Goal: Check status: Check status

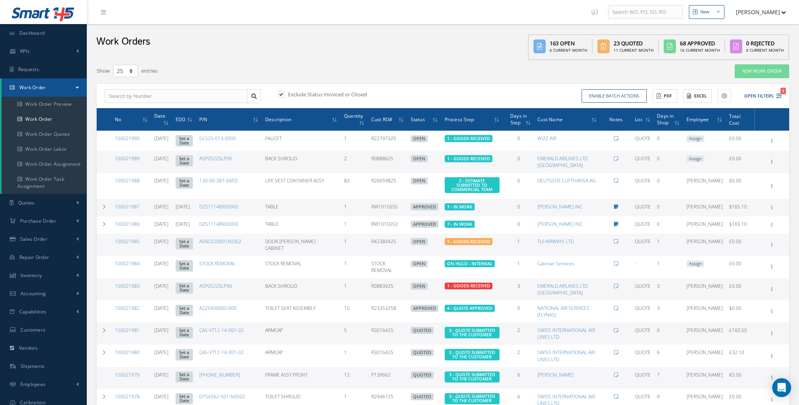
select select "25"
click at [37, 34] on span "Dashboard" at bounding box center [32, 33] width 26 height 7
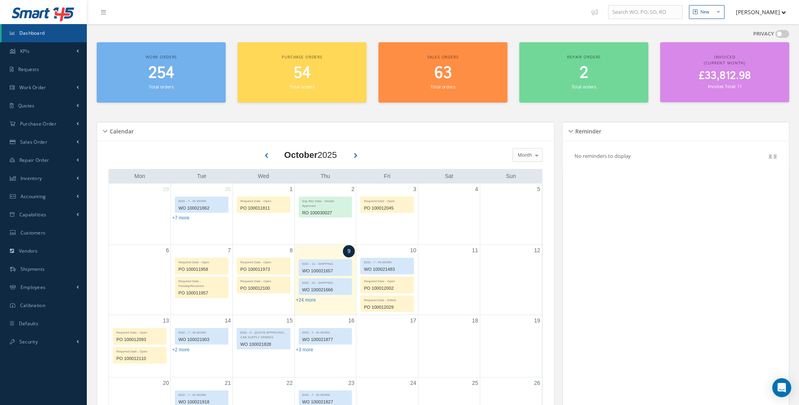
click at [150, 64] on span "254" at bounding box center [161, 73] width 26 height 22
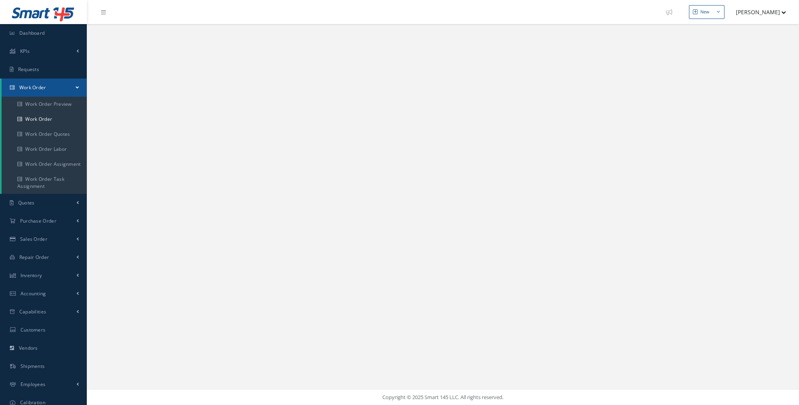
select select "25"
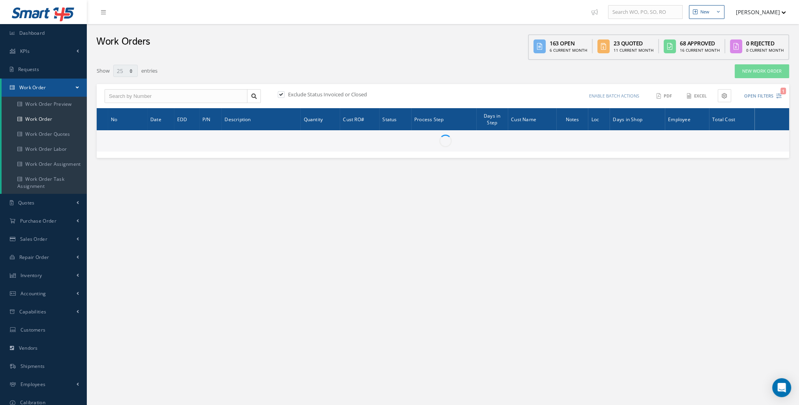
type input "All Work Request"
type input "All Work Performed"
type input "All Status"
type input "WO Part Status"
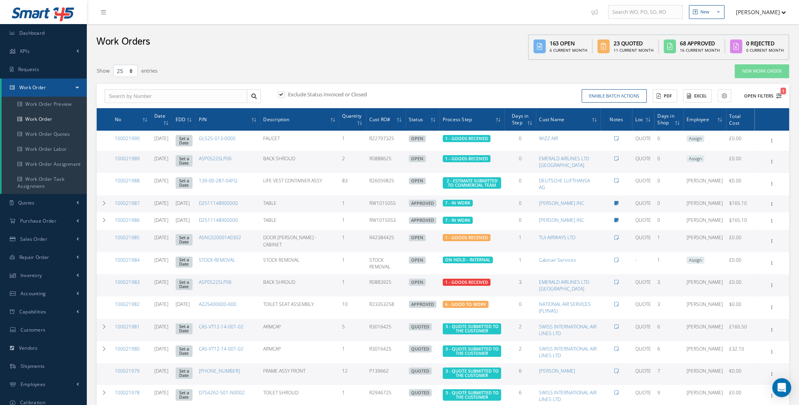
click at [771, 95] on button "Open Filters 1" at bounding box center [759, 96] width 45 height 13
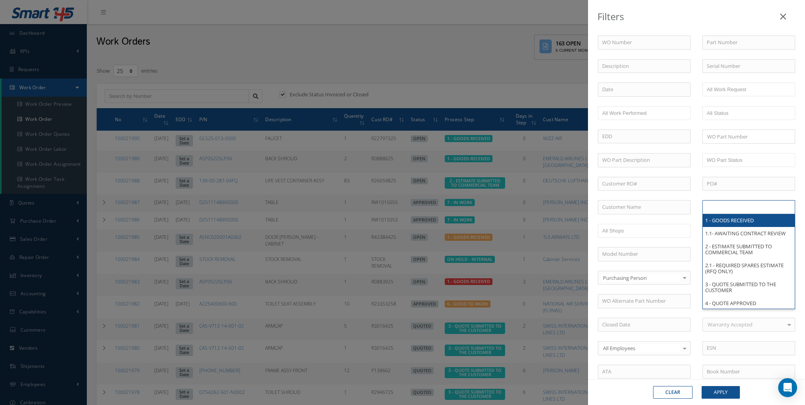
click at [717, 202] on input "text" at bounding box center [732, 207] width 50 height 10
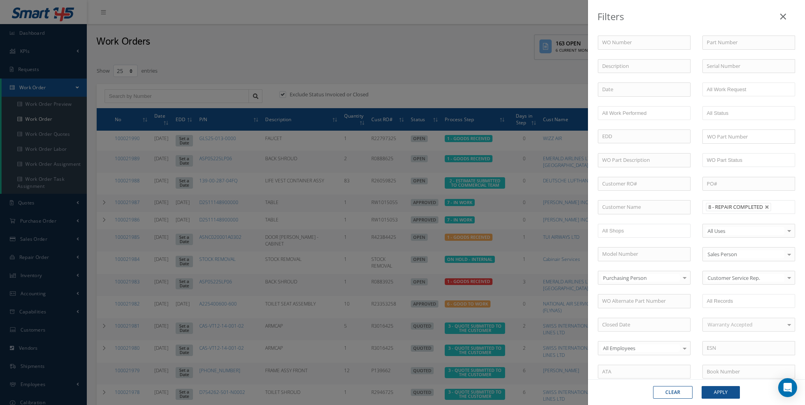
click at [771, 208] on li at bounding box center [778, 207] width 15 height 11
click at [757, 215] on input "text" at bounding box center [760, 218] width 10 height 10
click at [762, 230] on li at bounding box center [760, 228] width 15 height 11
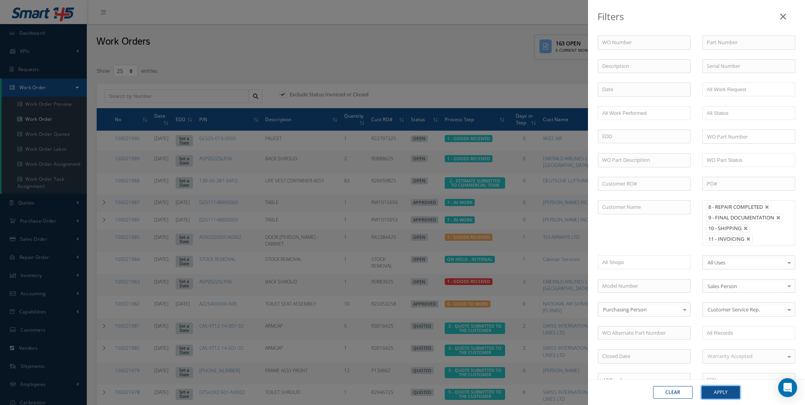
click at [714, 394] on button "Apply" at bounding box center [721, 392] width 38 height 13
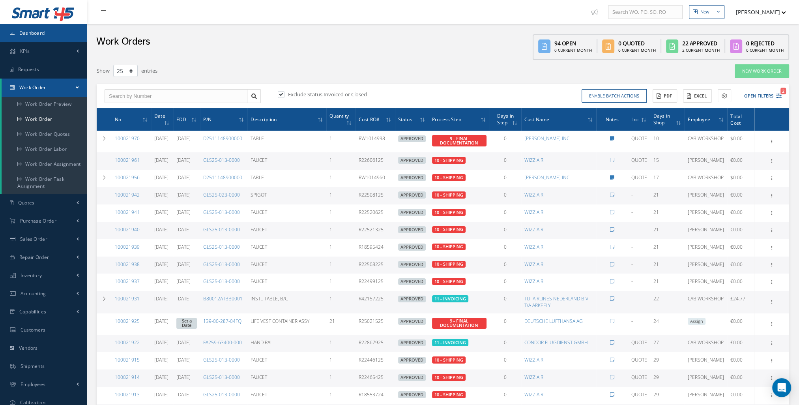
drag, startPoint x: 49, startPoint y: 38, endPoint x: 105, endPoint y: 61, distance: 59.7
click at [49, 38] on link "Dashboard" at bounding box center [43, 33] width 87 height 18
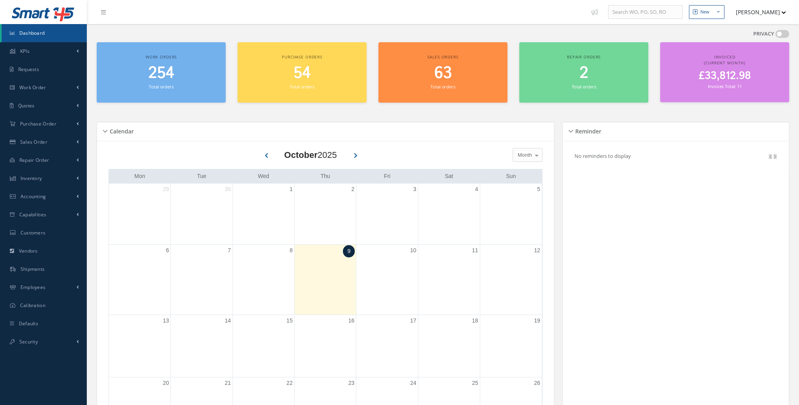
click at [169, 92] on div "Work orders 254 Total orders" at bounding box center [161, 72] width 129 height 60
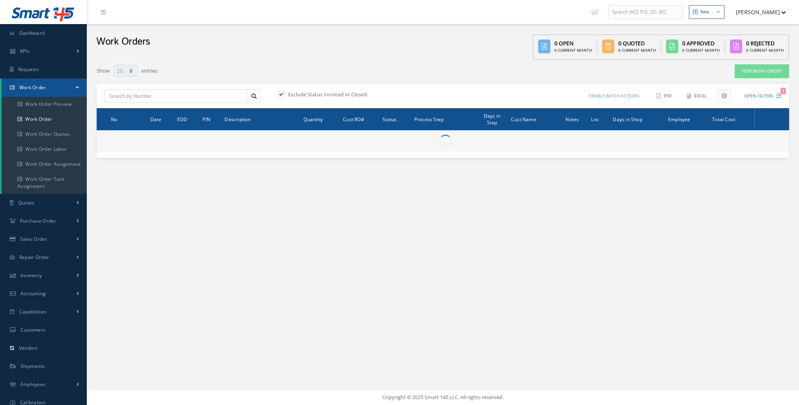
select select "25"
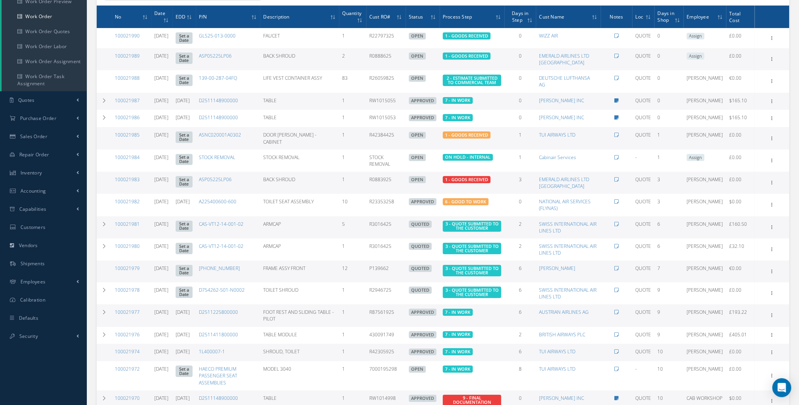
scroll to position [118, 0]
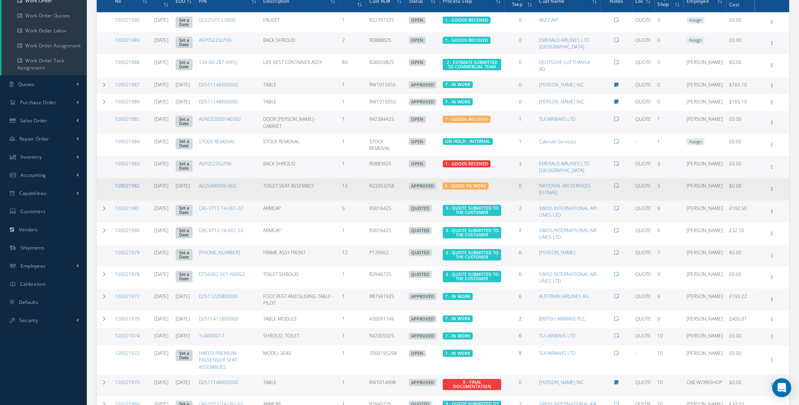
click at [127, 189] on link "100021982" at bounding box center [127, 185] width 25 height 7
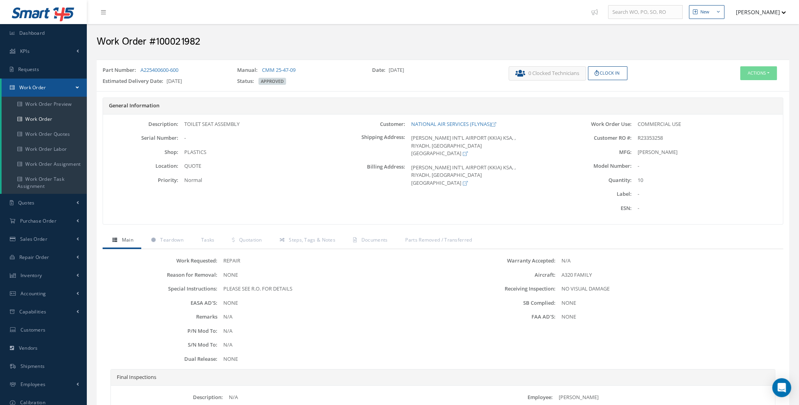
scroll to position [39, 0]
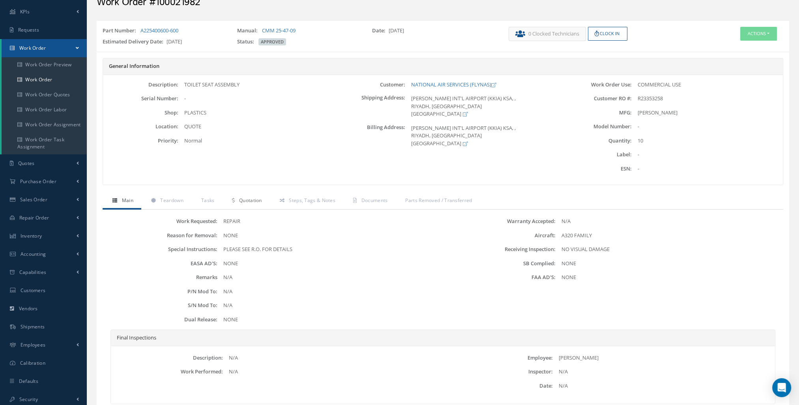
click at [251, 203] on link "Quotation" at bounding box center [245, 201] width 47 height 17
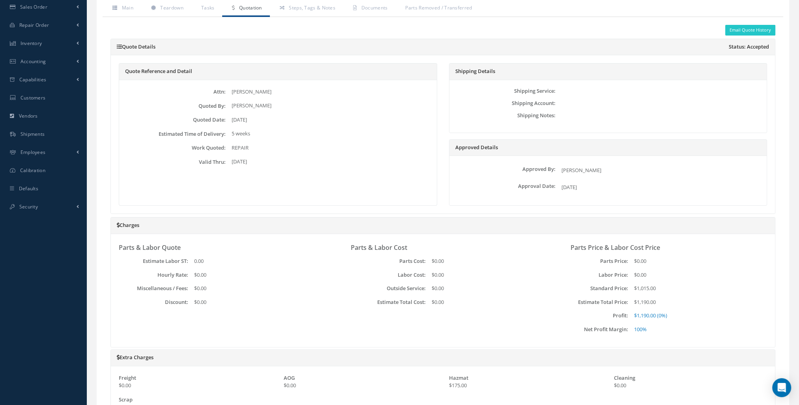
scroll to position [237, 0]
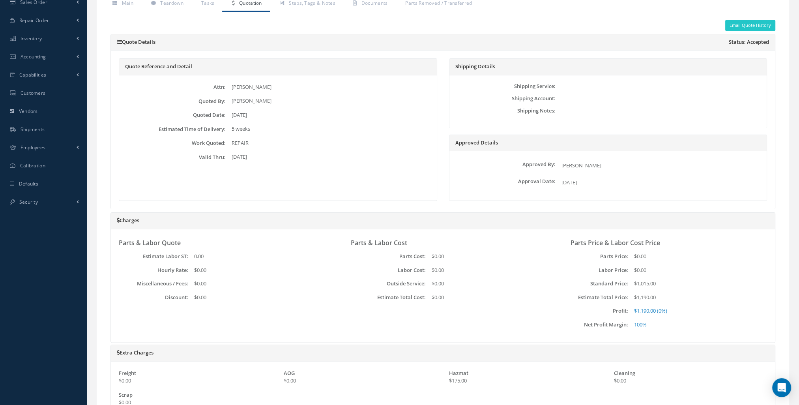
drag, startPoint x: 635, startPoint y: 283, endPoint x: 663, endPoint y: 282, distance: 27.7
click at [663, 282] on div "$1,015.00" at bounding box center [689, 284] width 122 height 8
drag, startPoint x: 663, startPoint y: 282, endPoint x: 662, endPoint y: 296, distance: 14.6
click at [662, 296] on div "$1,190.00" at bounding box center [689, 298] width 122 height 8
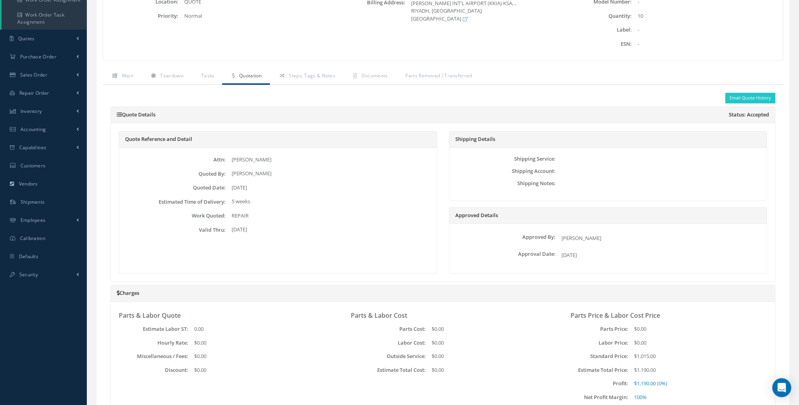
scroll to position [118, 0]
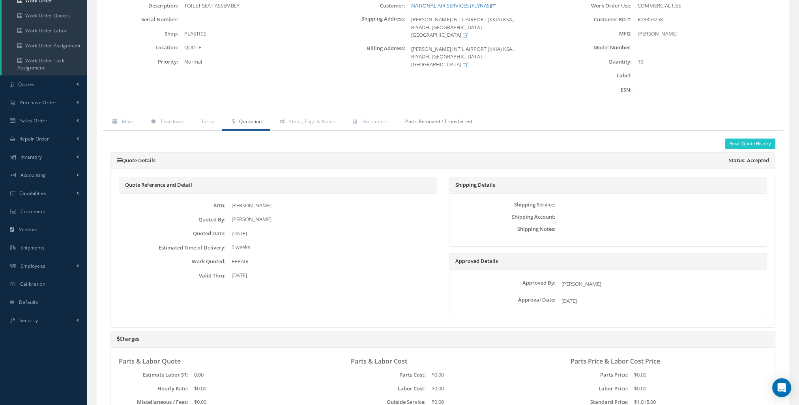
click at [418, 125] on link "Parts Removed / Transferred" at bounding box center [437, 122] width 84 height 17
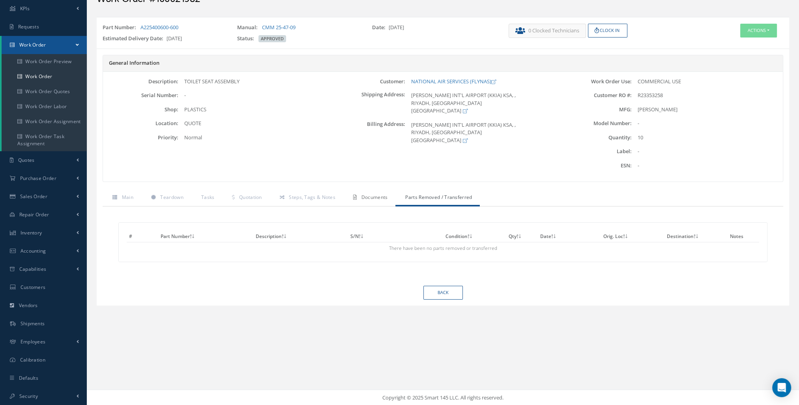
click at [385, 201] on link "Documents" at bounding box center [369, 198] width 52 height 17
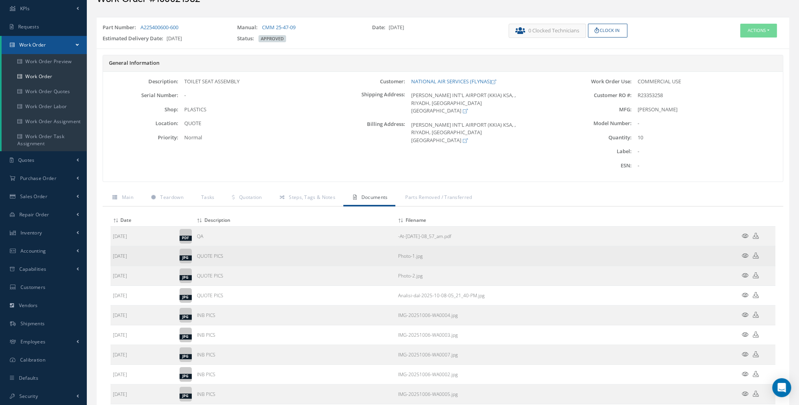
click at [745, 254] on icon at bounding box center [745, 256] width 7 height 6
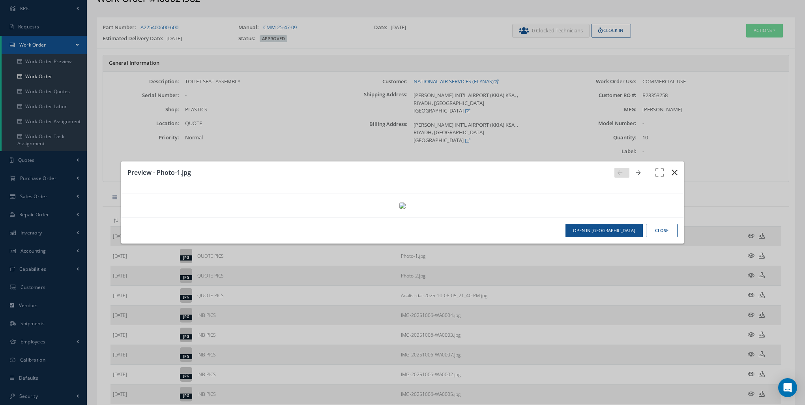
click at [678, 161] on button "button" at bounding box center [674, 172] width 19 height 22
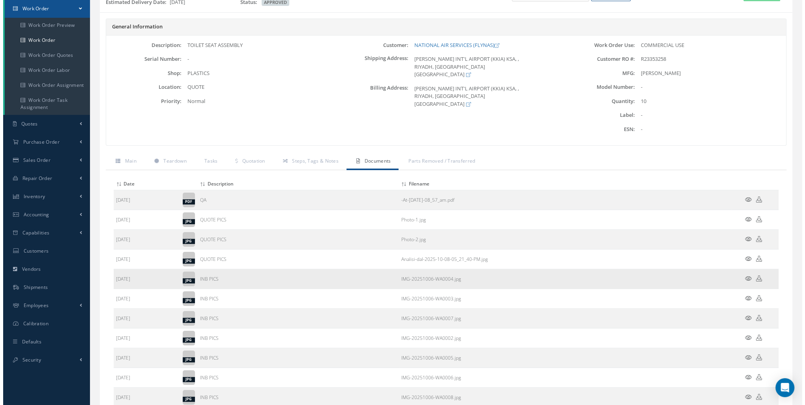
scroll to position [122, 0]
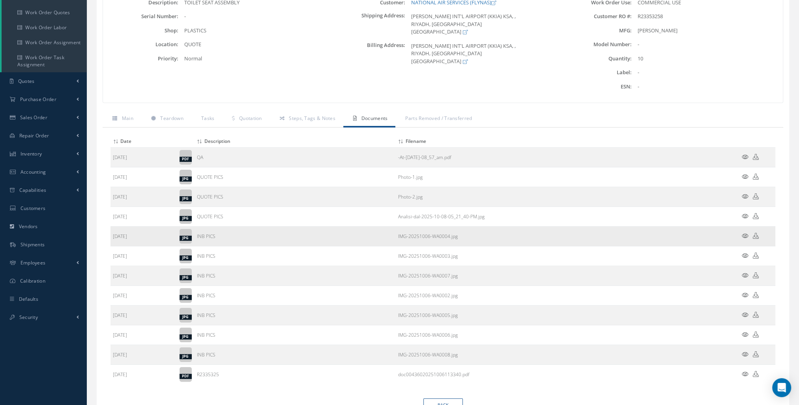
click at [743, 233] on icon at bounding box center [745, 236] width 7 height 6
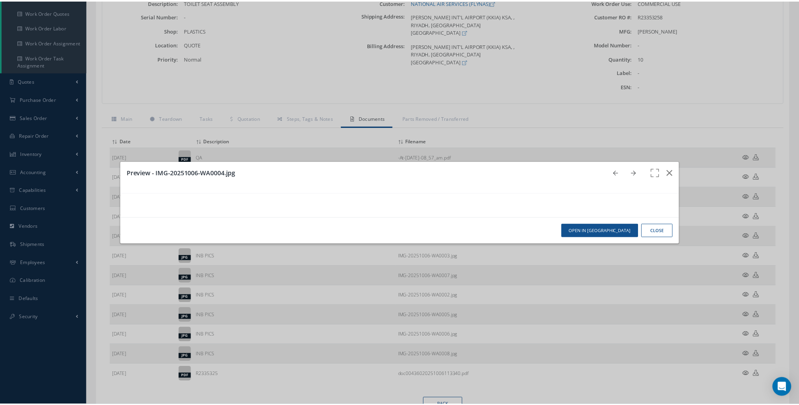
scroll to position [0, 0]
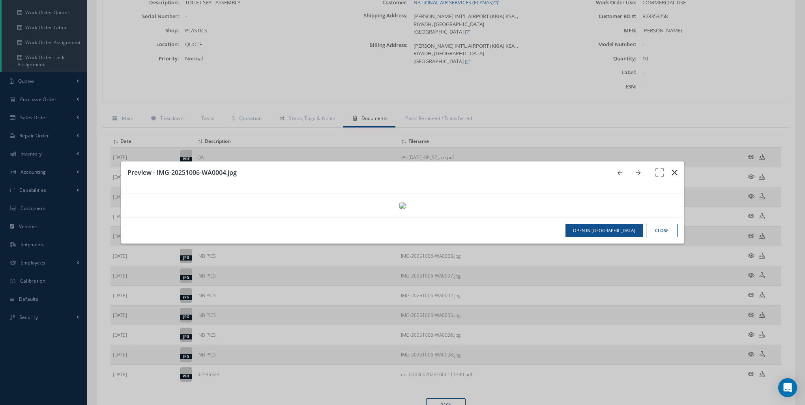
click at [672, 168] on icon "button" at bounding box center [675, 172] width 6 height 9
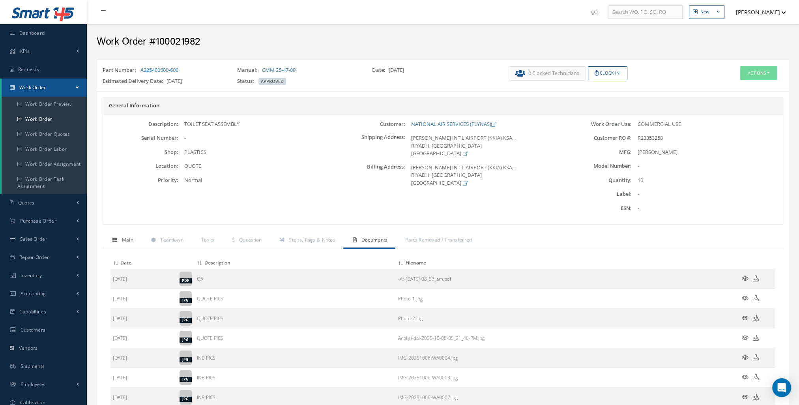
click at [120, 241] on link "Main" at bounding box center [122, 240] width 39 height 17
